Goal: Information Seeking & Learning: Check status

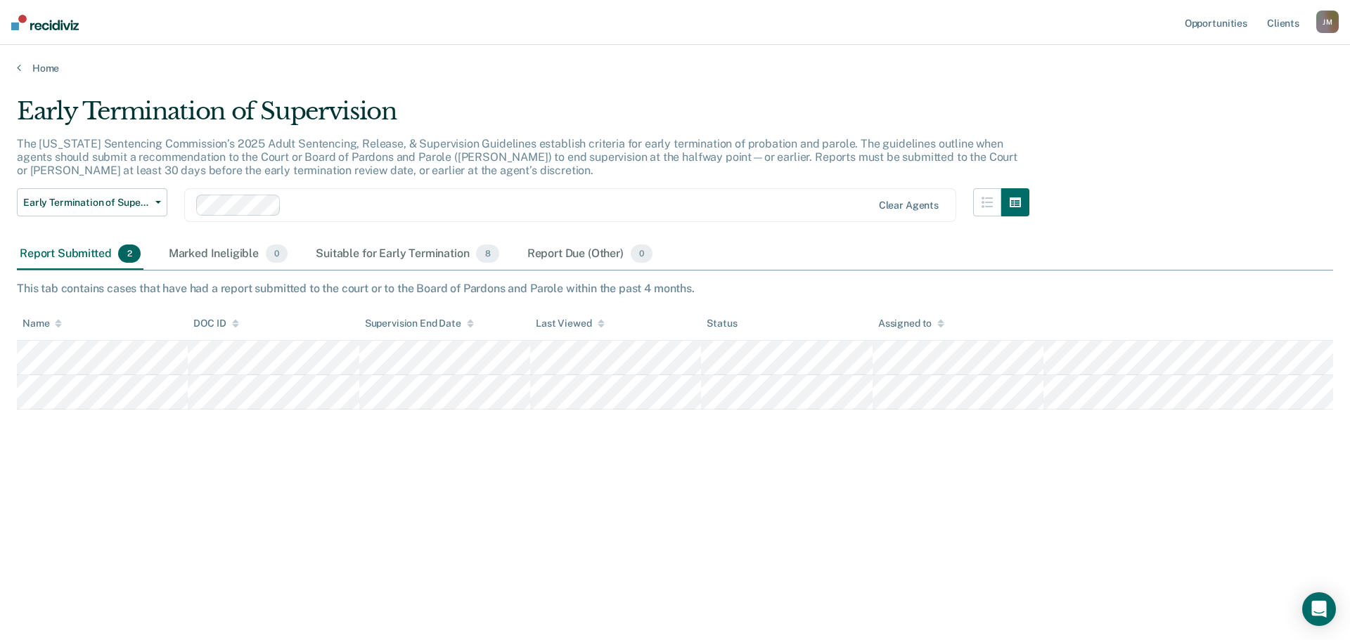
click at [82, 254] on div "Report Submitted 2" at bounding box center [80, 254] width 127 height 31
click at [377, 255] on div "Suitable for Early Termination 8" at bounding box center [407, 254] width 188 height 31
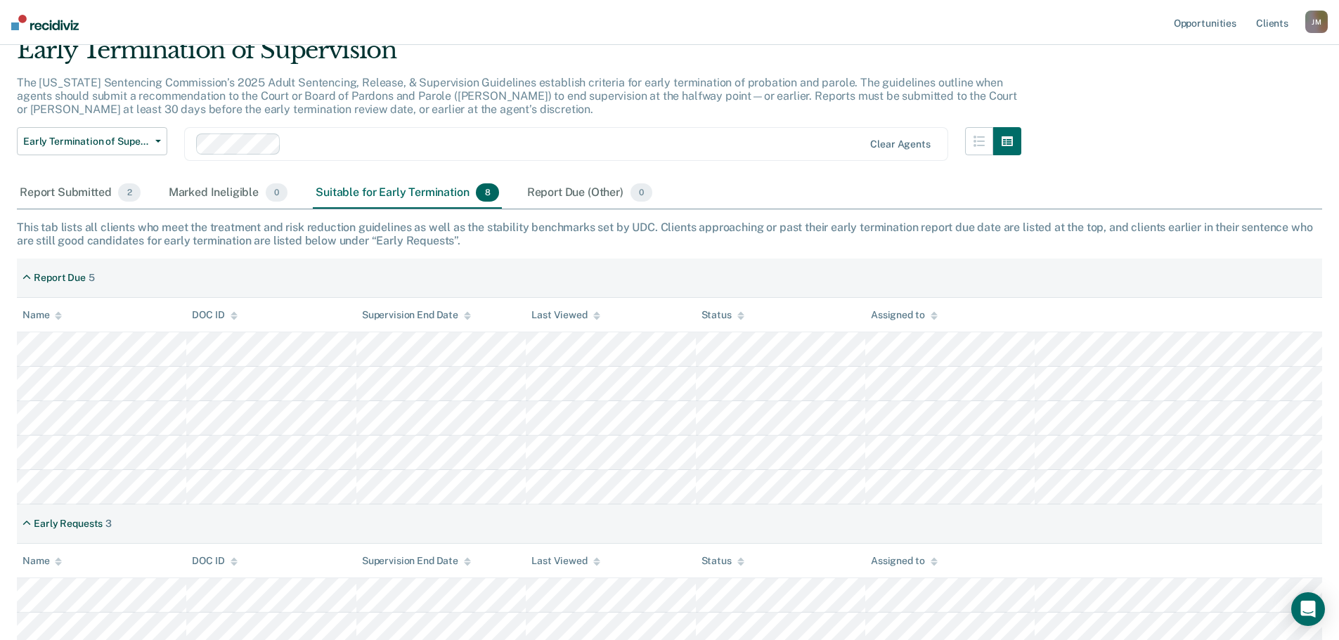
scroll to position [204, 0]
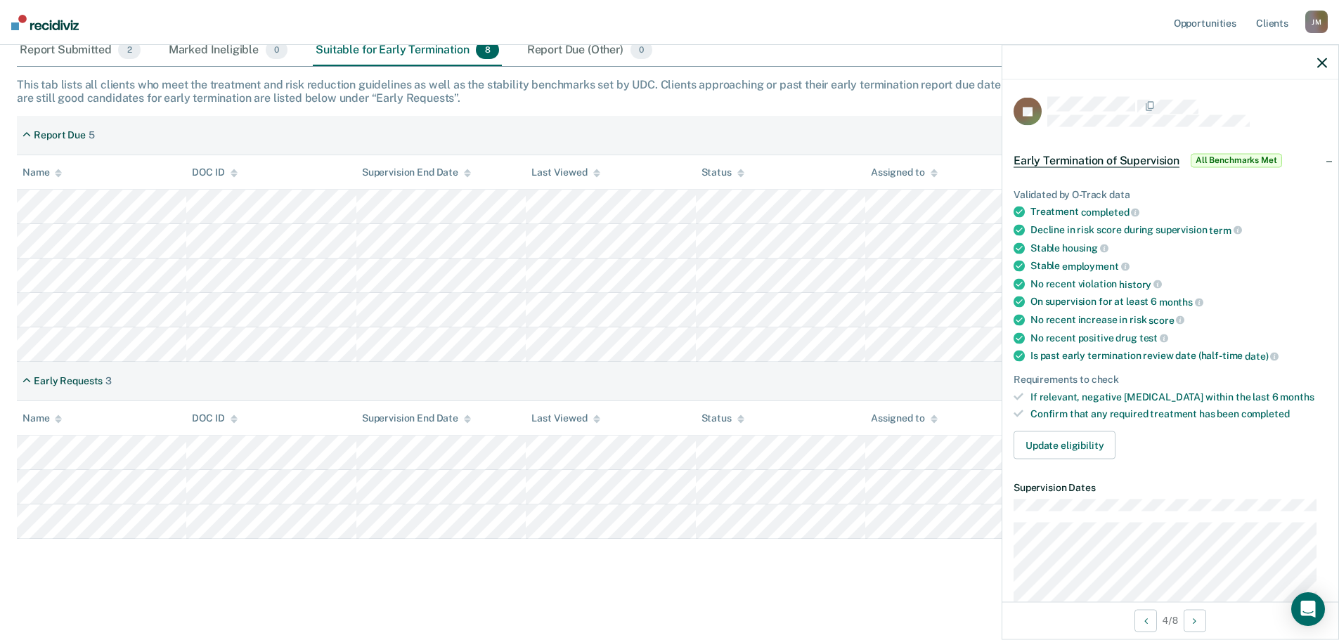
click at [1000, 33] on nav "Opportunities Client s [PERSON_NAME] [PERSON_NAME] Profile How it works Log Out" at bounding box center [669, 22] width 1339 height 45
click at [1329, 62] on div at bounding box center [1170, 62] width 336 height 35
